Goal: Task Accomplishment & Management: Use online tool/utility

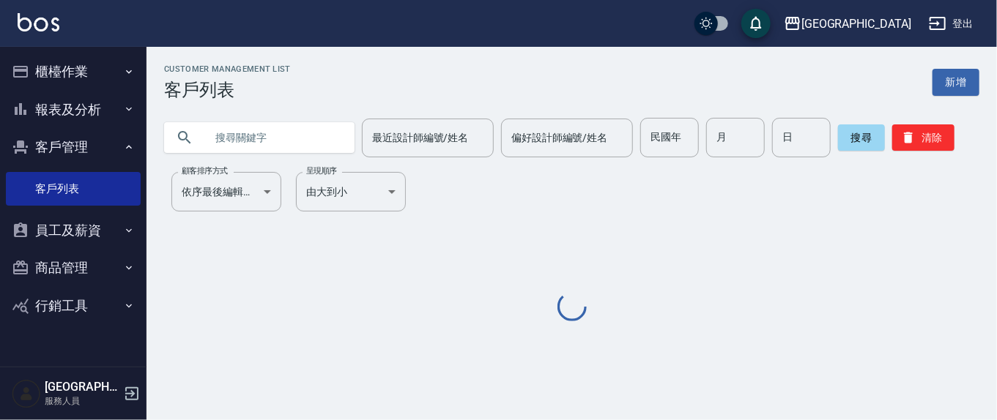
click at [266, 140] on input "text" at bounding box center [274, 138] width 138 height 40
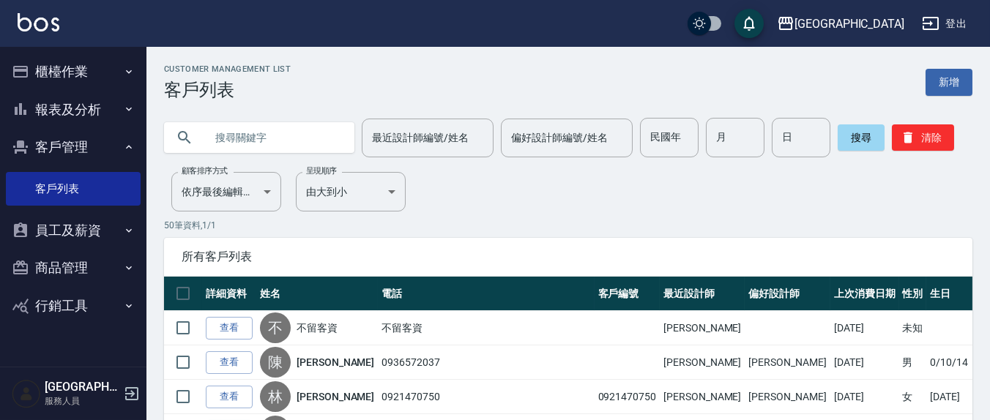
click at [243, 129] on input "text" at bounding box center [274, 138] width 138 height 40
type input "0918317505"
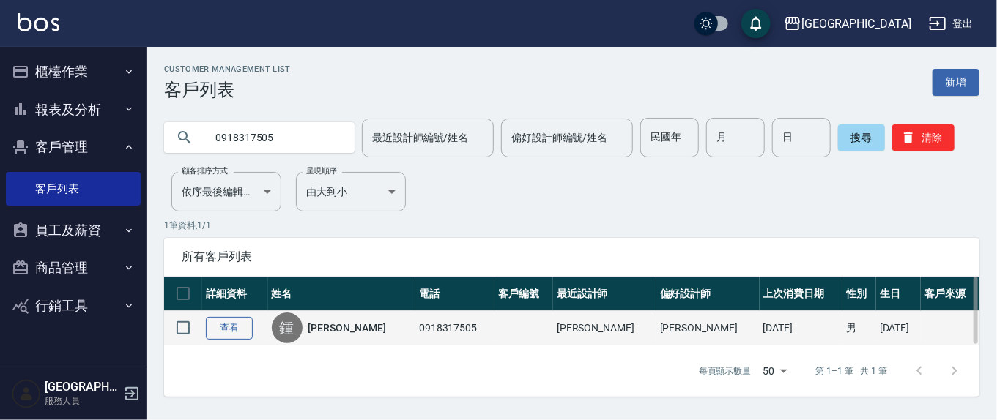
click at [218, 330] on link "查看" at bounding box center [229, 328] width 47 height 23
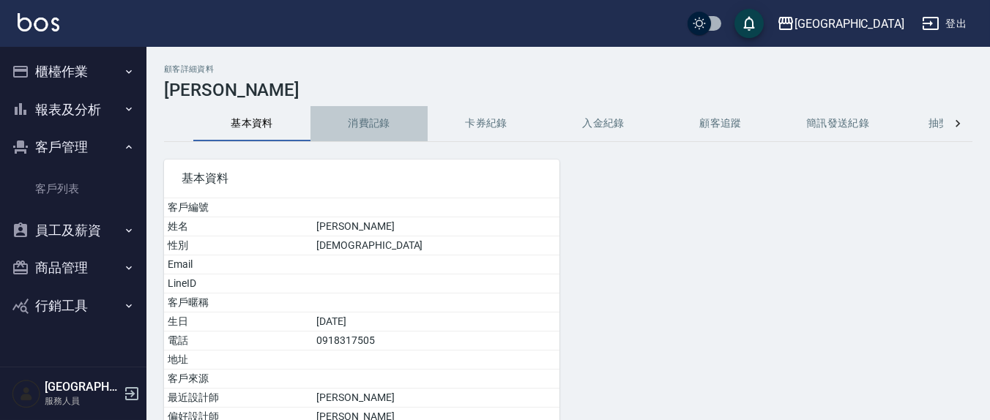
click at [366, 118] on button "消費記錄" at bounding box center [369, 123] width 117 height 35
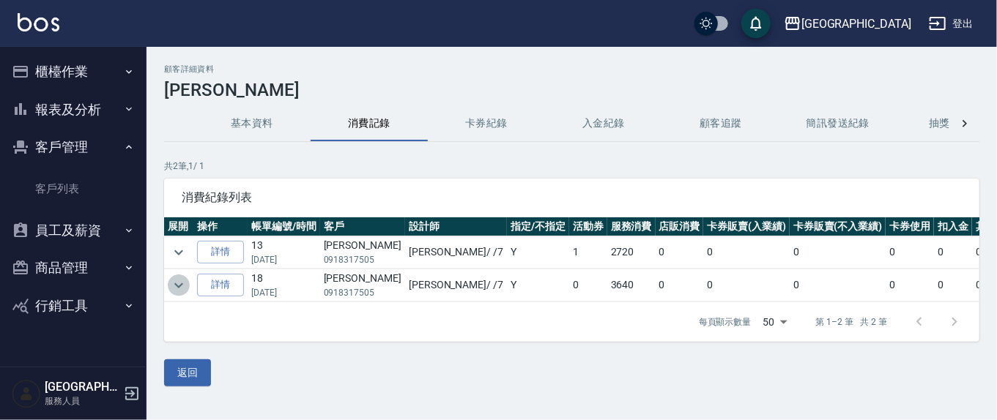
click at [177, 280] on icon "expand row" at bounding box center [179, 286] width 18 height 18
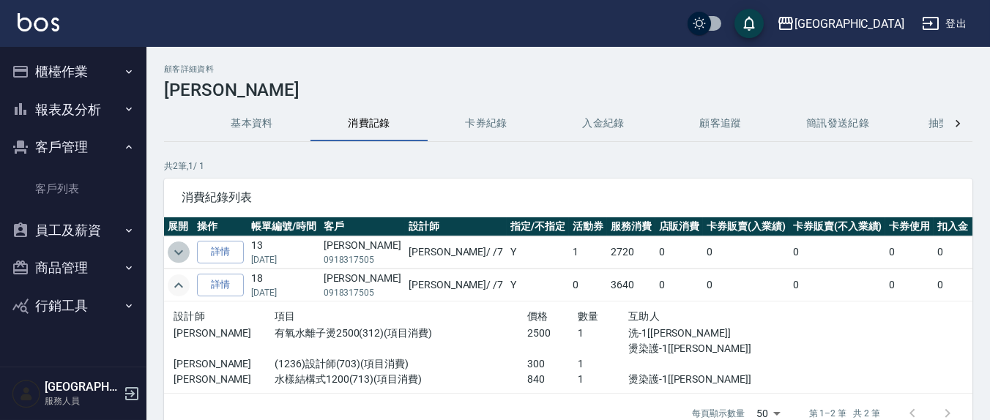
click at [172, 245] on icon "expand row" at bounding box center [179, 253] width 18 height 18
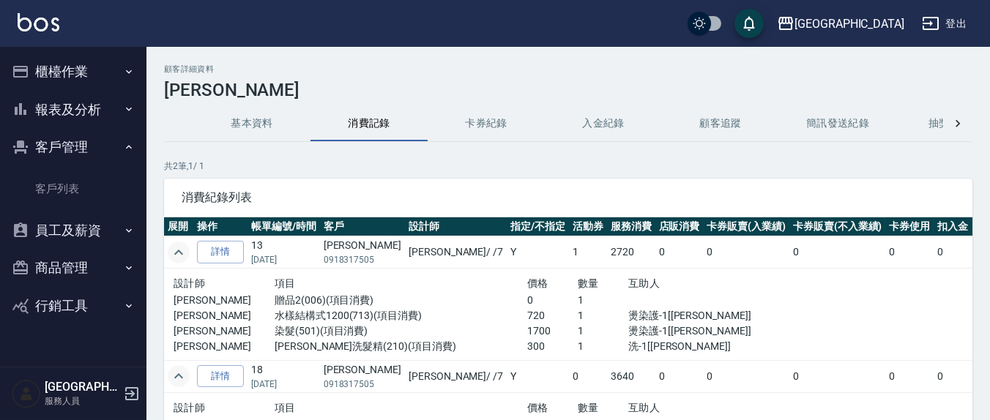
click at [75, 70] on button "櫃檯作業" at bounding box center [73, 72] width 135 height 38
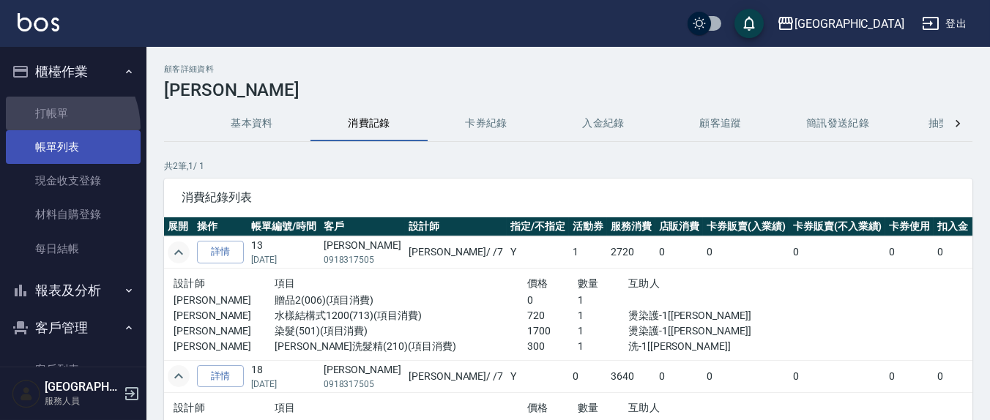
click at [44, 129] on ul "打帳單 帳單列表 現金收支登錄 材料自購登錄 每日結帳" at bounding box center [73, 181] width 135 height 181
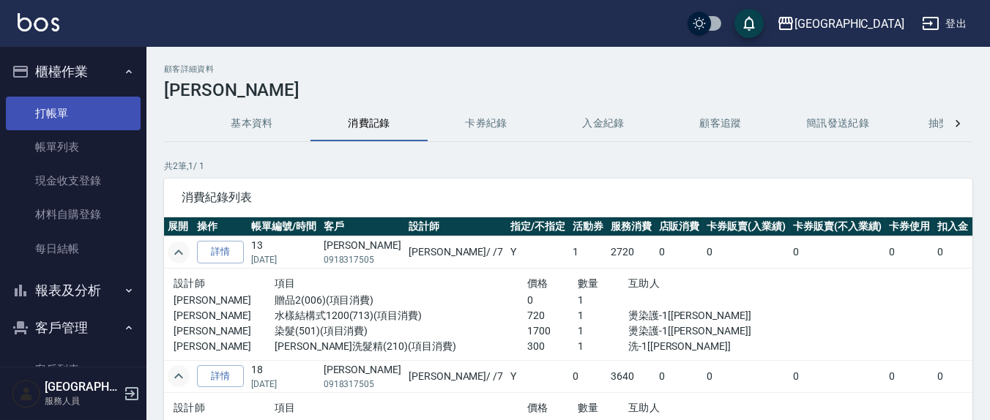
click at [55, 116] on link "打帳單" at bounding box center [73, 114] width 135 height 34
